Goal: Task Accomplishment & Management: Complete application form

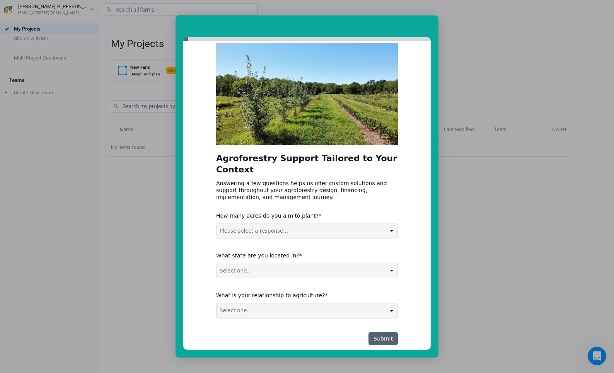
scroll to position [19, 0]
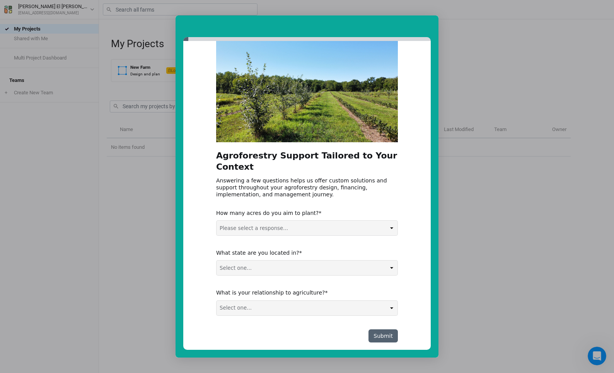
click at [344, 261] on select "Select one... Non-US AL AK AZ AR CA CO CT DE FL [GEOGRAPHIC_DATA] HI ID IL IN I…" at bounding box center [307, 268] width 181 height 15
select select "NY"
click at [217, 261] on select "Select one... Non-US AL AK AZ AR CA CO CT DE FL [GEOGRAPHIC_DATA] HI ID IL IN I…" at bounding box center [307, 268] width 181 height 15
click at [317, 221] on select "Please select a response... 0-5 acres 5-50 acres 50-100 acres 100+ acres" at bounding box center [307, 228] width 181 height 15
select select "5-50 acres"
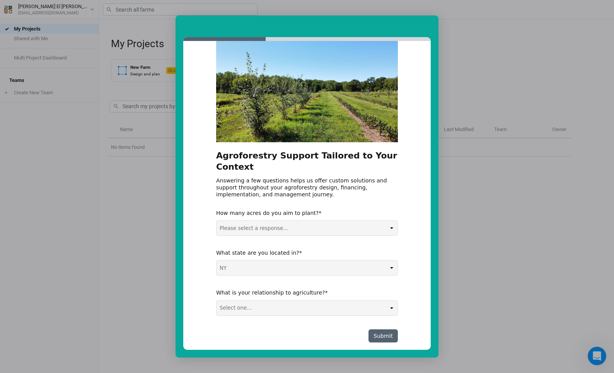
click at [217, 221] on select "Please select a response... 0-5 acres 5-50 acres 50-100 acres 100+ acres" at bounding box center [307, 228] width 181 height 15
click at [270, 301] on select "Select one... Agribusiness / Co-op Farmer / Landowner Agri-Food Supply Chain Fo…" at bounding box center [307, 308] width 181 height 15
select select "Farmer / Landowner"
click at [217, 301] on select "Select one... Agribusiness / Co-op Farmer / Landowner Agri-Food Supply Chain Fo…" at bounding box center [307, 308] width 181 height 15
click at [380, 330] on button "Submit" at bounding box center [383, 336] width 29 height 13
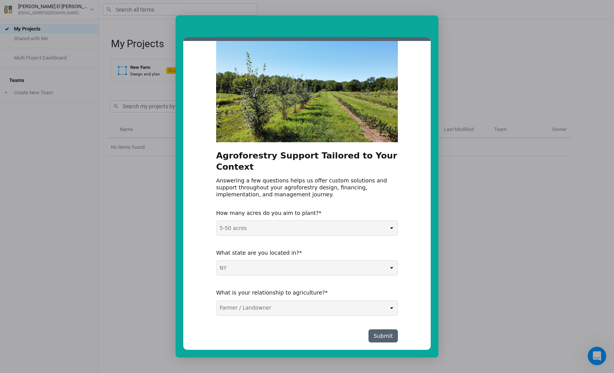
scroll to position [0, 0]
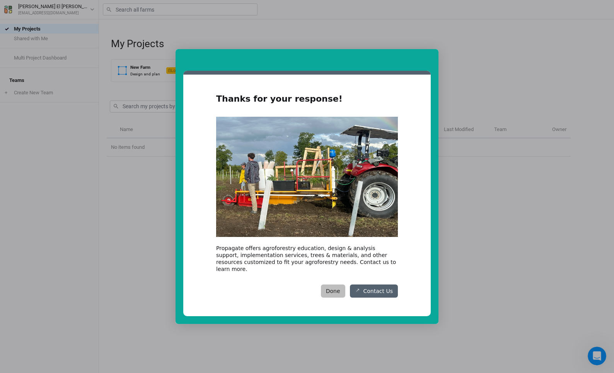
click at [343, 288] on button "Done" at bounding box center [333, 291] width 24 height 13
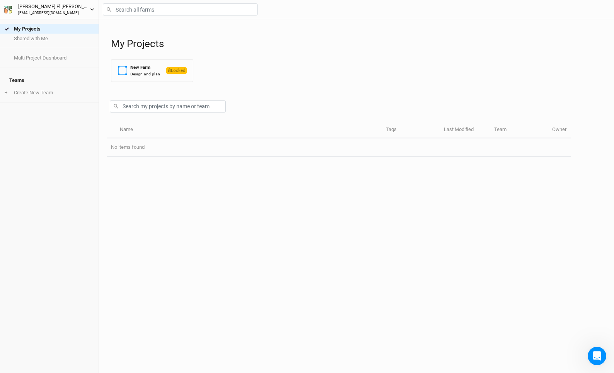
click at [92, 8] on icon "button" at bounding box center [92, 9] width 4 height 4
click at [266, 51] on div "My Projects New Farm Design and plan Locked" at bounding box center [359, 53] width 496 height 69
click at [37, 41] on link "Shared with Me" at bounding box center [49, 39] width 99 height 10
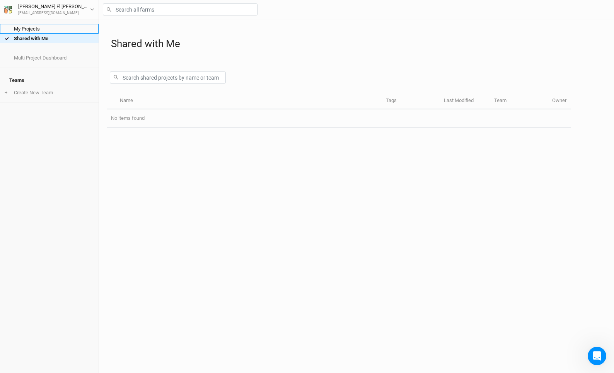
click at [37, 30] on link "My Projects" at bounding box center [49, 29] width 99 height 10
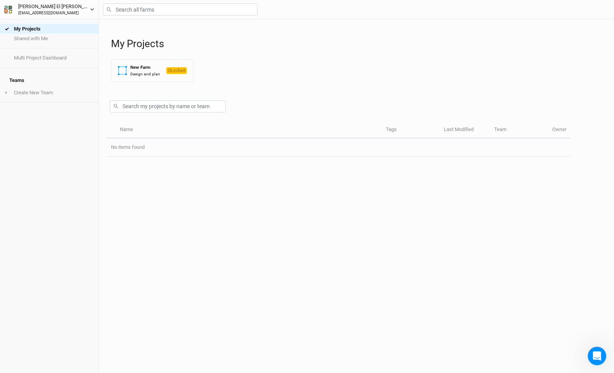
click at [92, 8] on icon "button" at bounding box center [92, 9] width 4 height 4
click at [399, 45] on h1 "My Projects" at bounding box center [359, 44] width 496 height 12
click at [20, 88] on li "+ Create New Team" at bounding box center [49, 93] width 99 height 10
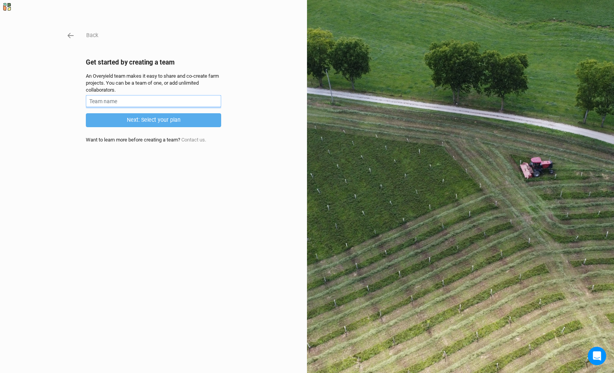
click at [115, 100] on input "text" at bounding box center [153, 101] width 135 height 12
type input "Project CEK"
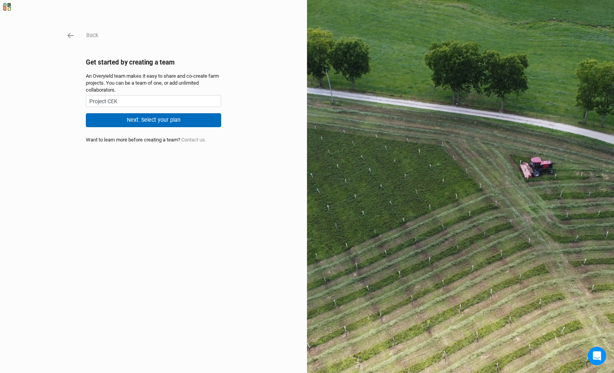
click at [162, 122] on button "Next: Select your plan" at bounding box center [153, 120] width 135 height 14
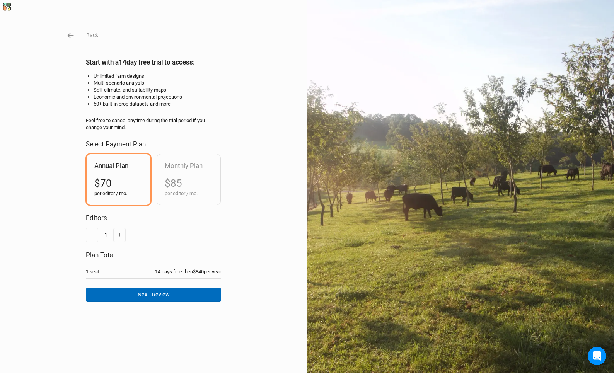
click at [155, 296] on button "Next: Review" at bounding box center [153, 295] width 135 height 14
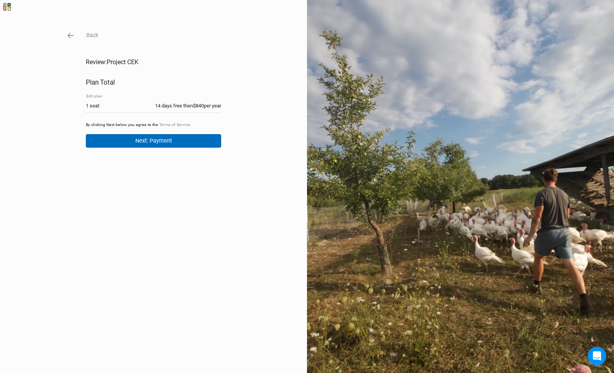
click at [156, 142] on button "Next: Payment" at bounding box center [153, 141] width 135 height 14
